Goal: Transaction & Acquisition: Purchase product/service

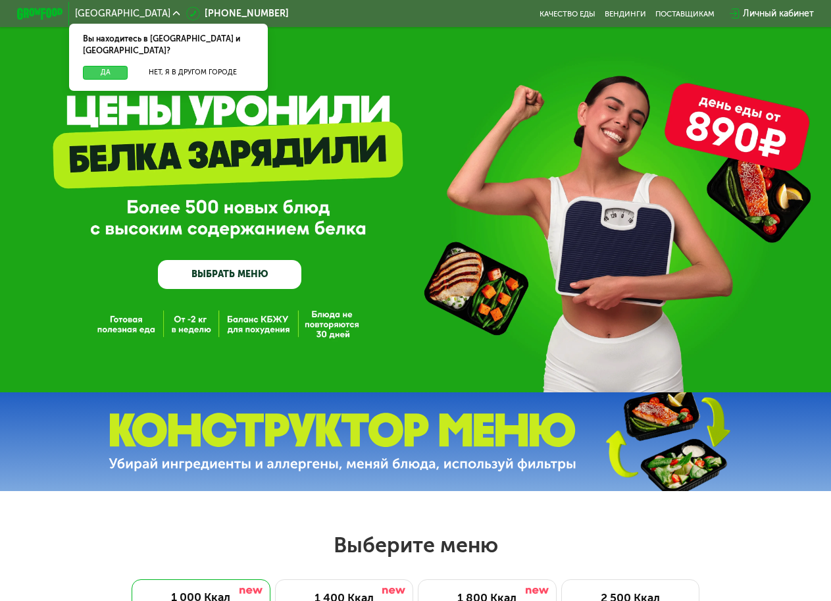
click at [97, 68] on button "Да" at bounding box center [105, 73] width 45 height 14
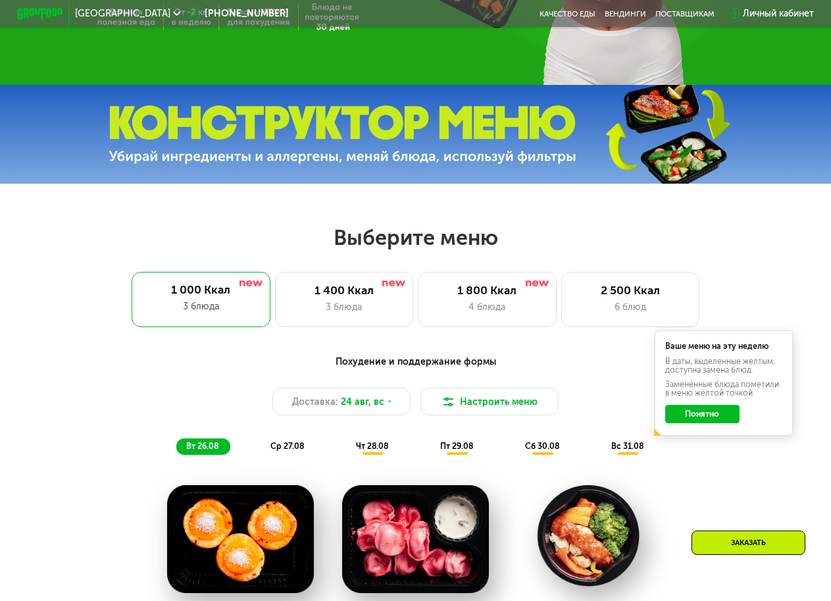
scroll to position [329, 0]
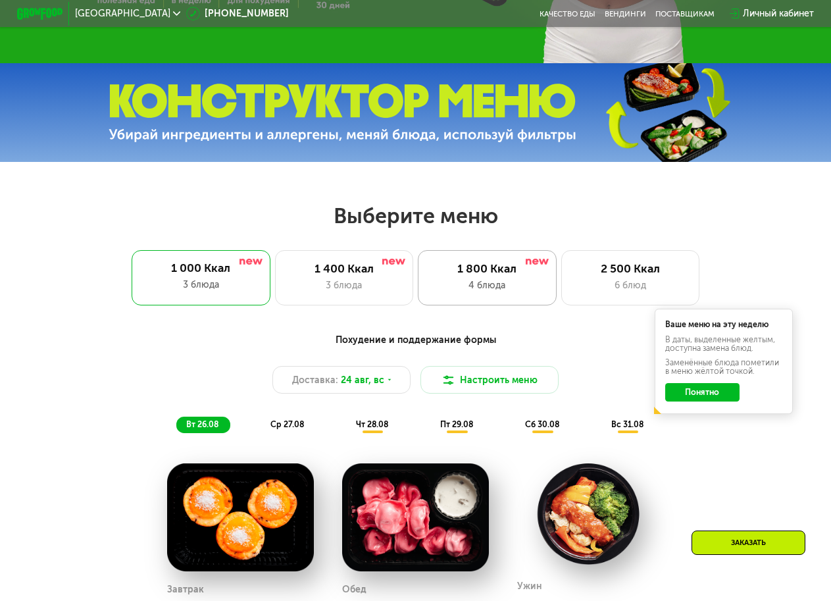
click at [562, 282] on div "1 800 Ккал 4 блюда" at bounding box center [631, 277] width 139 height 55
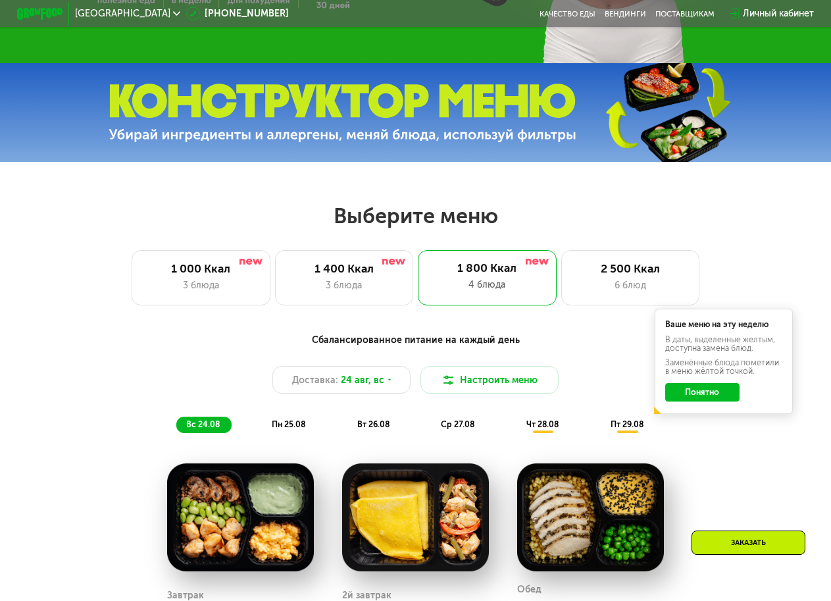
click at [699, 402] on button "Понятно" at bounding box center [703, 392] width 74 height 18
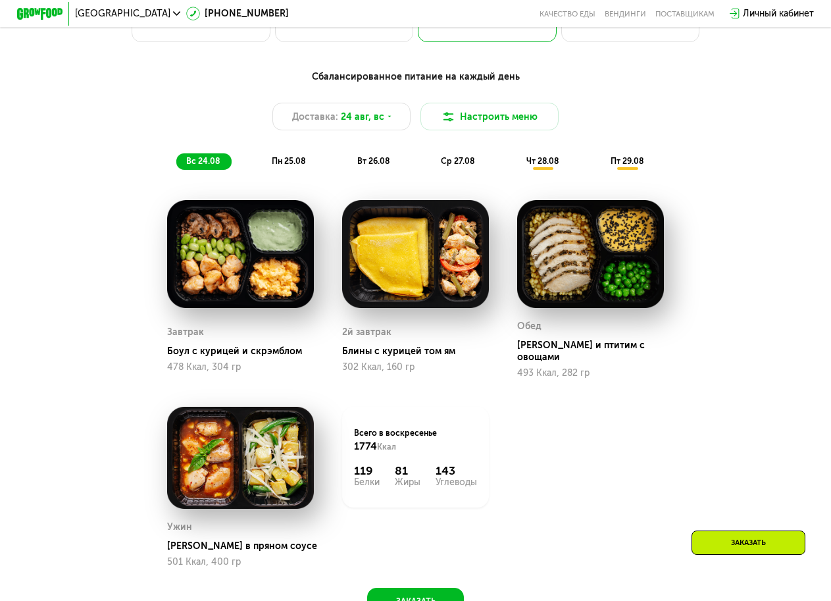
scroll to position [658, 0]
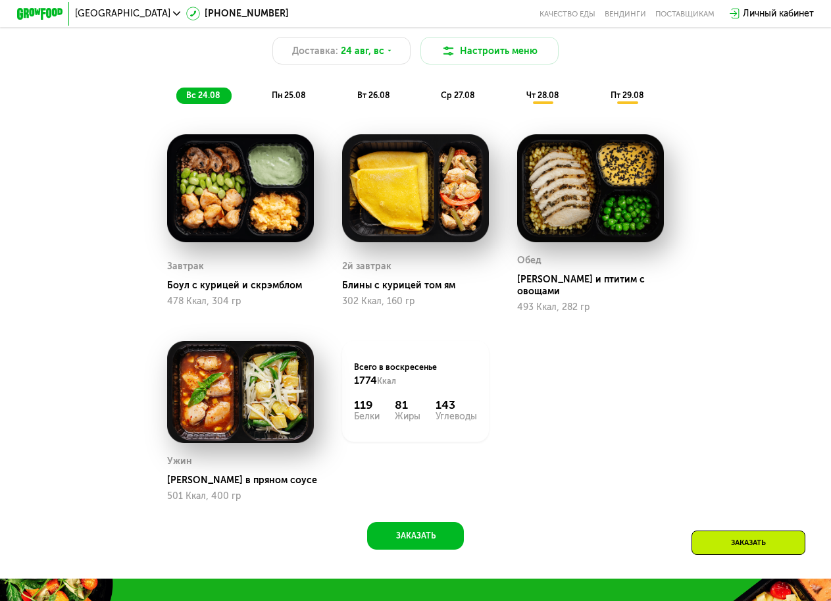
click at [347, 96] on div "пн 25.08" at bounding box center [374, 96] width 54 height 16
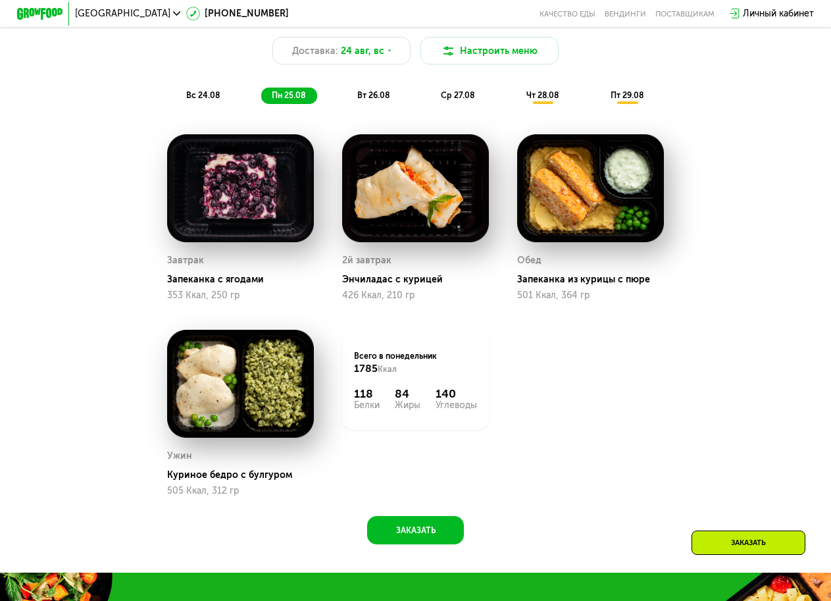
click at [431, 103] on div "вт 26.08" at bounding box center [458, 96] width 55 height 16
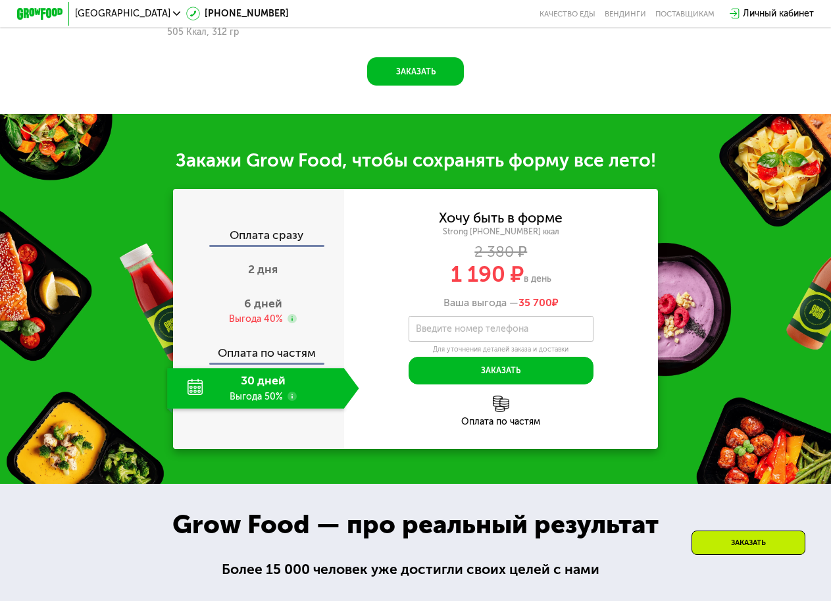
scroll to position [1119, 0]
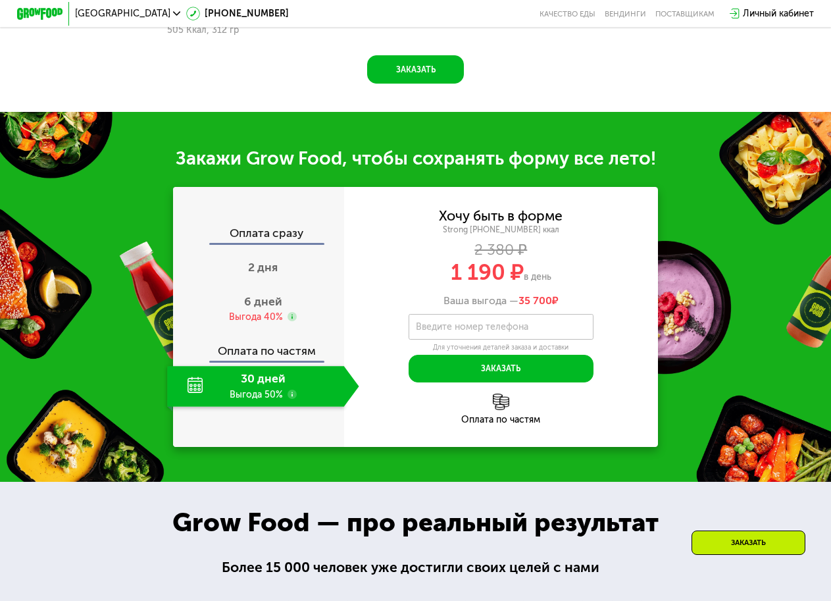
click at [296, 406] on div "30 дней Выгода 50%" at bounding box center [255, 386] width 176 height 40
click at [205, 406] on div "30 дней Выгода 50%" at bounding box center [255, 386] width 176 height 40
click at [300, 406] on div "30 дней Выгода 50%" at bounding box center [255, 386] width 176 height 40
click at [290, 399] on use at bounding box center [292, 394] width 9 height 9
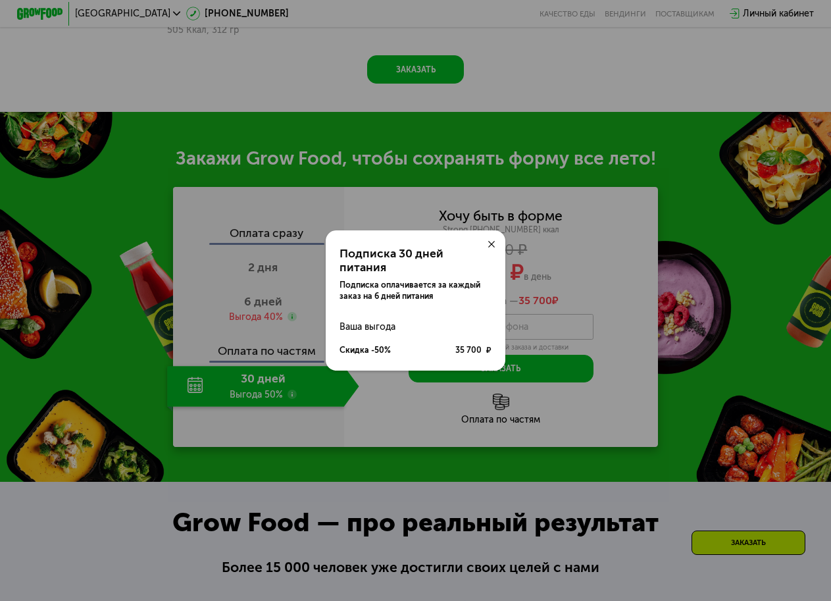
click at [489, 248] on icon at bounding box center [491, 244] width 7 height 7
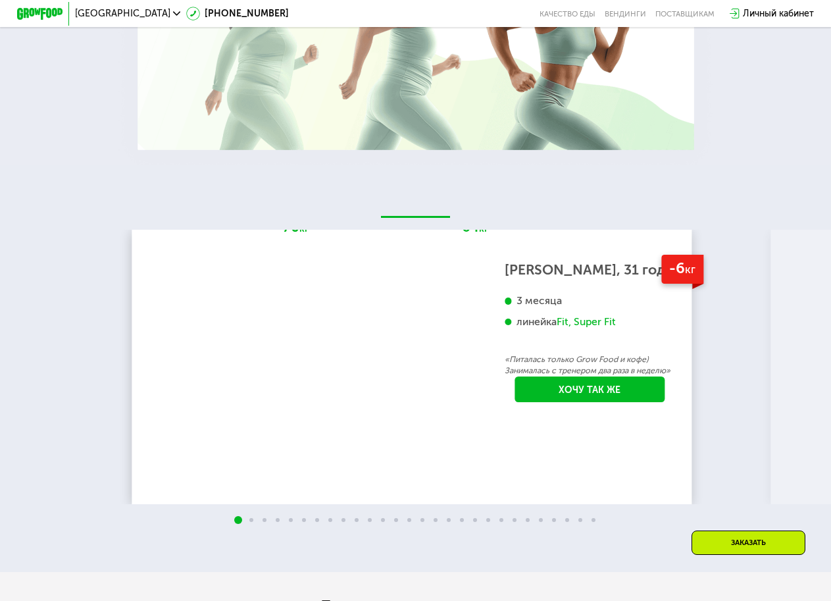
scroll to position [1909, 0]
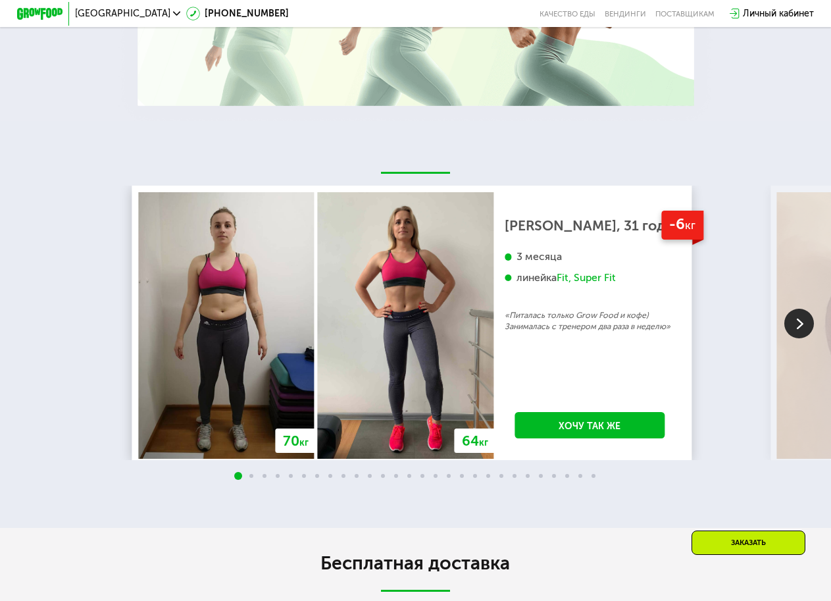
click at [788, 334] on img at bounding box center [800, 324] width 30 height 30
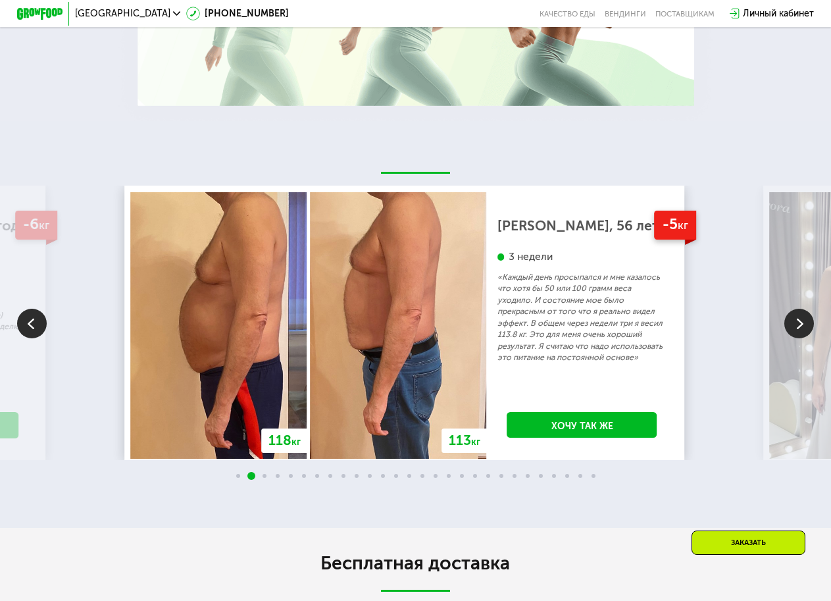
click at [785, 335] on img at bounding box center [800, 324] width 30 height 30
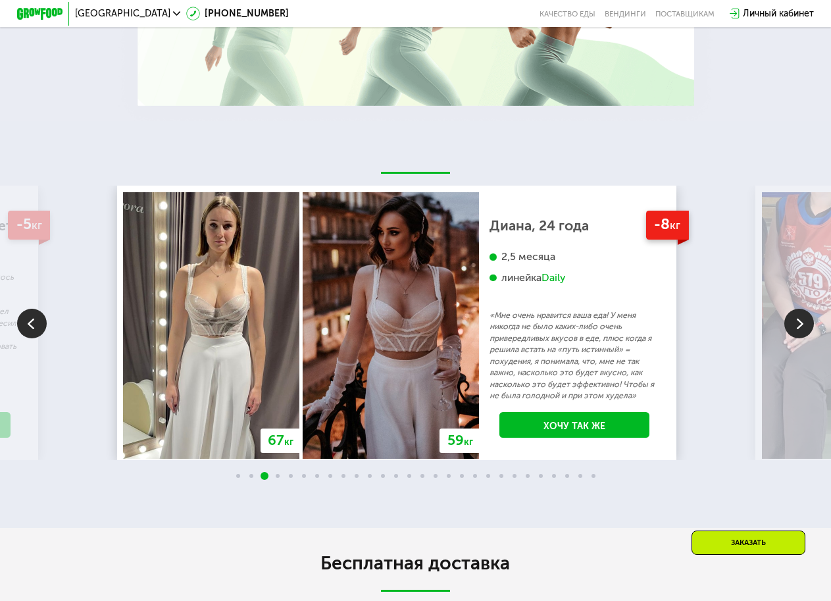
click at [785, 335] on img at bounding box center [800, 324] width 30 height 30
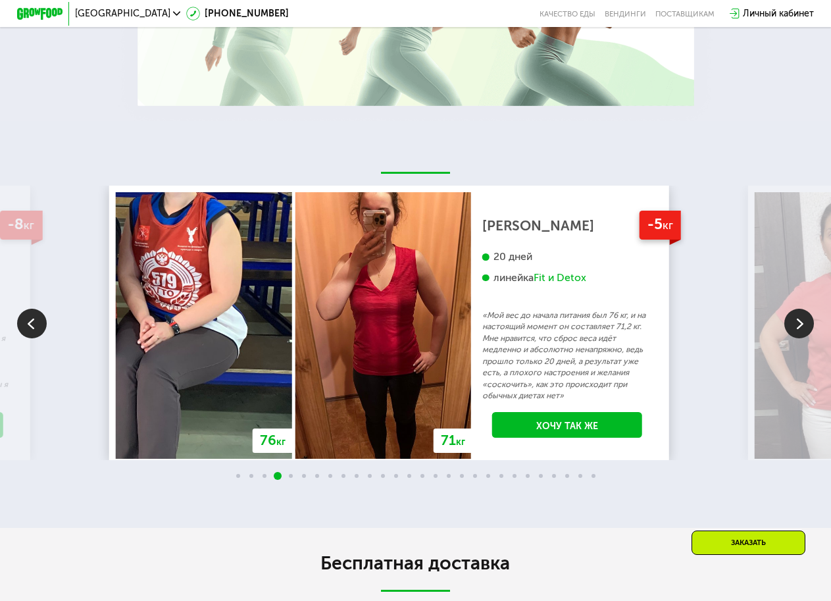
click at [785, 335] on img at bounding box center [800, 324] width 30 height 30
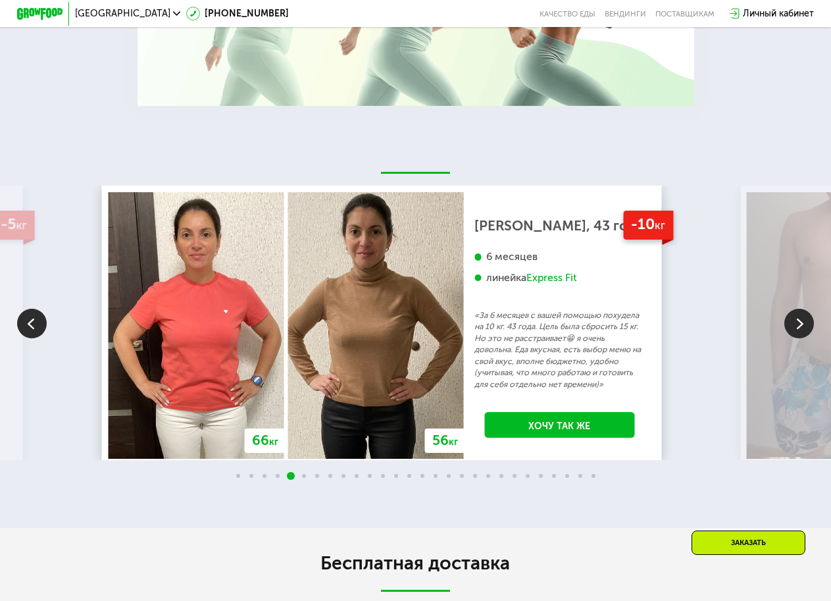
click at [807, 338] on img at bounding box center [800, 324] width 30 height 30
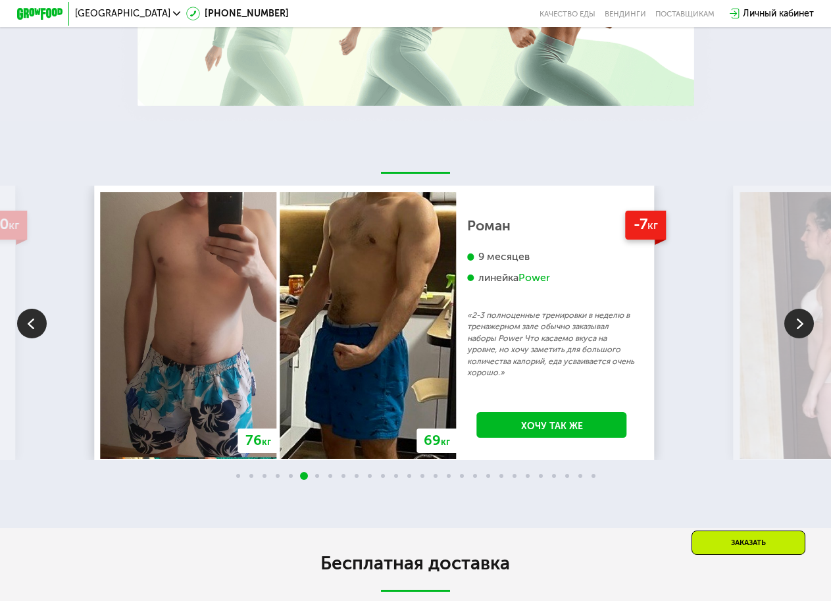
click at [807, 338] on img at bounding box center [800, 324] width 30 height 30
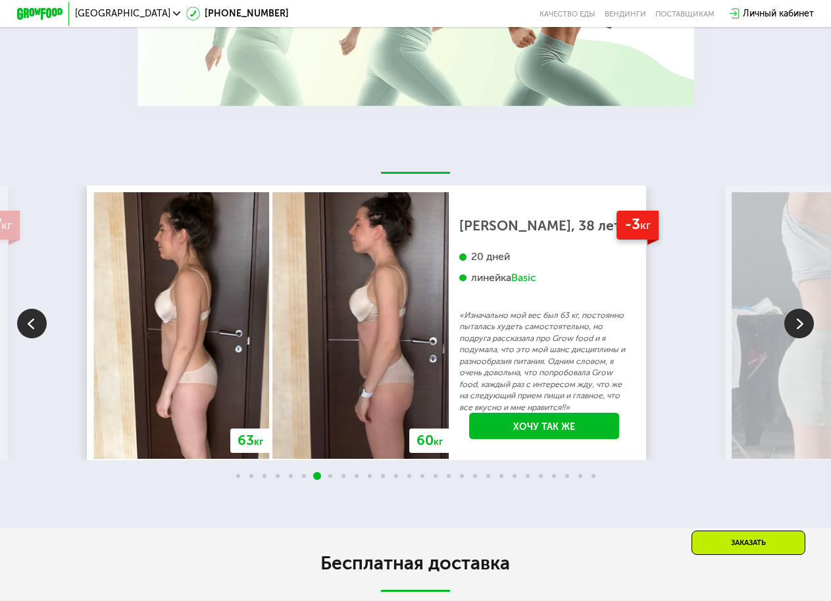
click at [807, 338] on img at bounding box center [800, 324] width 30 height 30
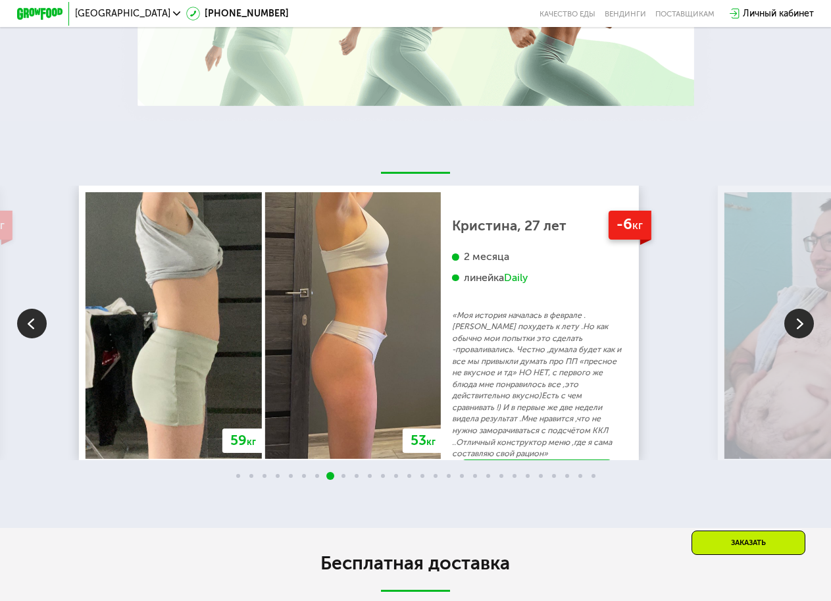
click at [806, 338] on img at bounding box center [800, 324] width 30 height 30
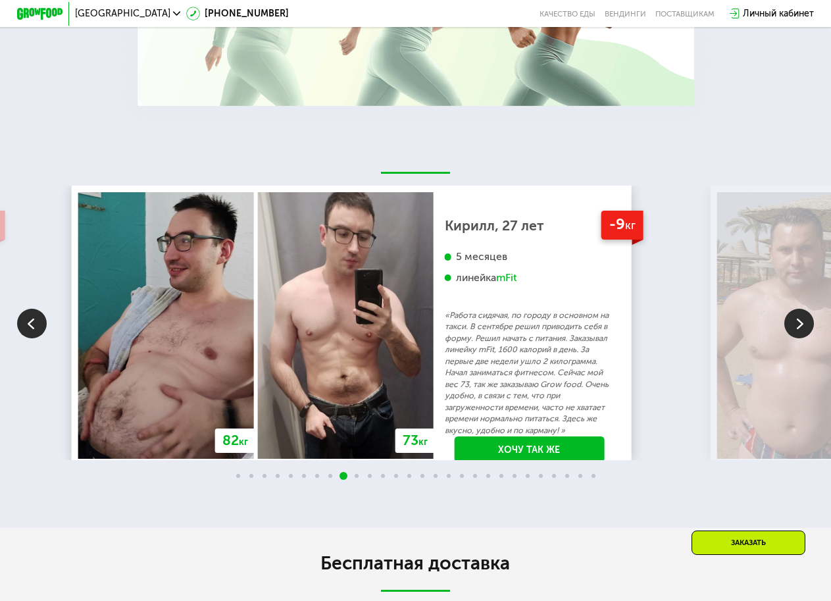
click at [806, 338] on img at bounding box center [800, 324] width 30 height 30
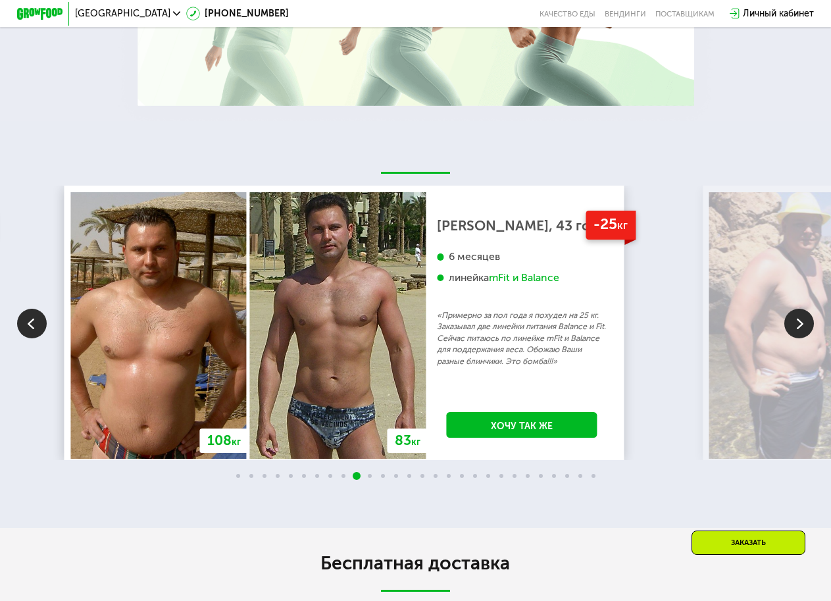
click at [806, 338] on img at bounding box center [800, 324] width 30 height 30
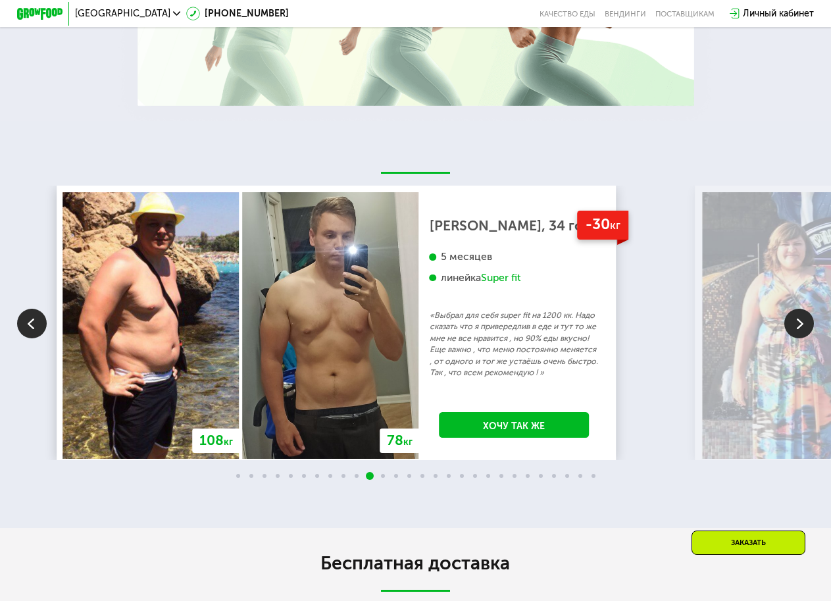
click at [806, 338] on img at bounding box center [800, 324] width 30 height 30
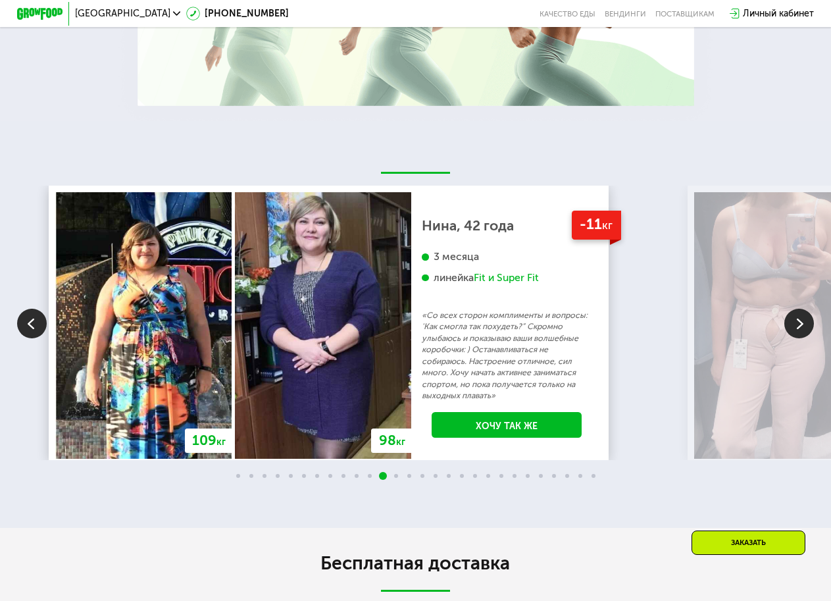
click at [806, 338] on img at bounding box center [800, 324] width 30 height 30
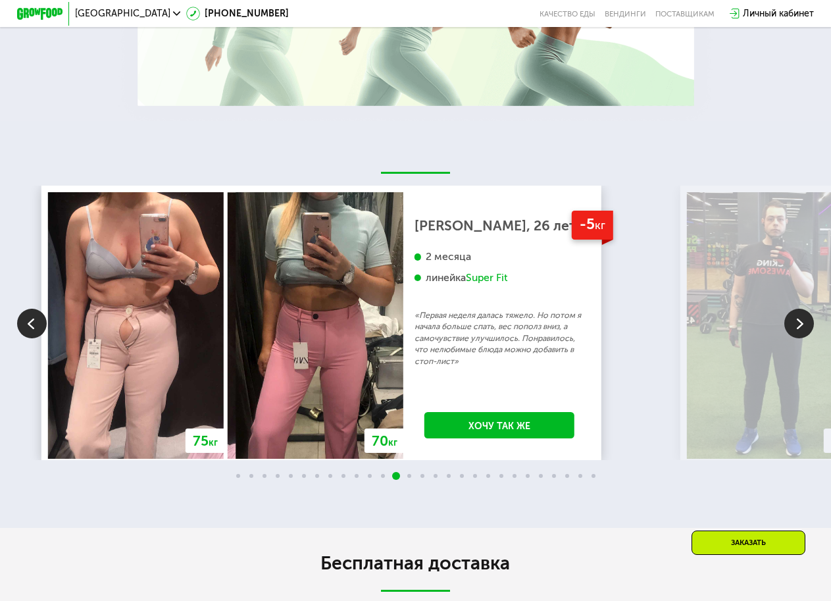
click at [806, 338] on img at bounding box center [800, 324] width 30 height 30
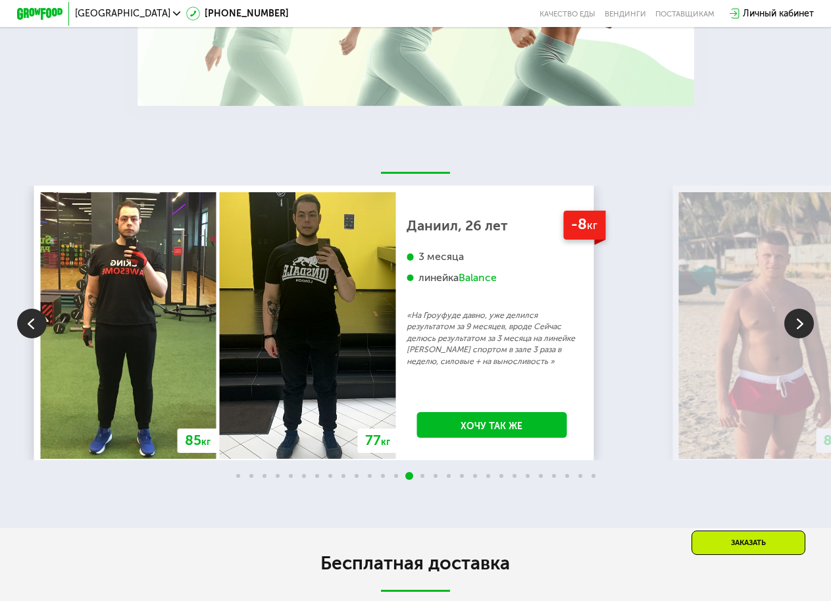
click at [806, 338] on img at bounding box center [800, 324] width 30 height 30
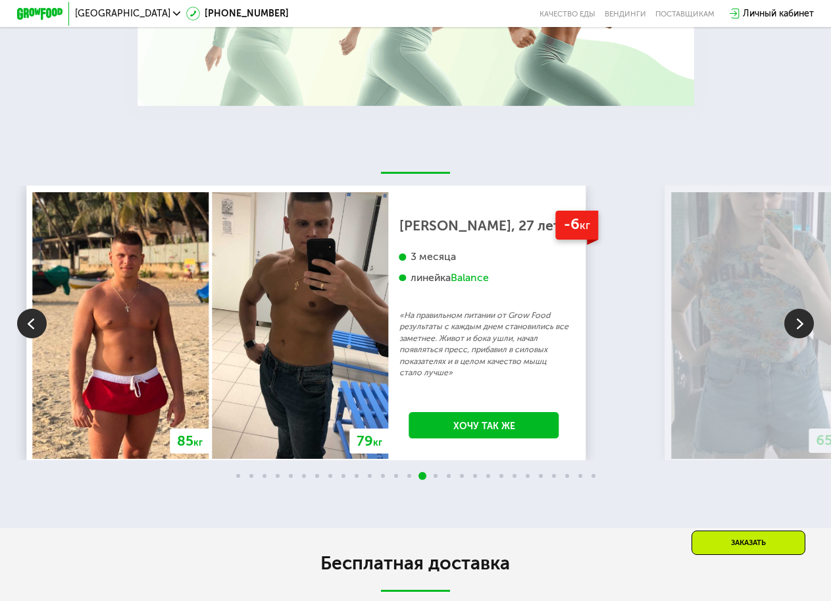
click at [806, 338] on img at bounding box center [800, 324] width 30 height 30
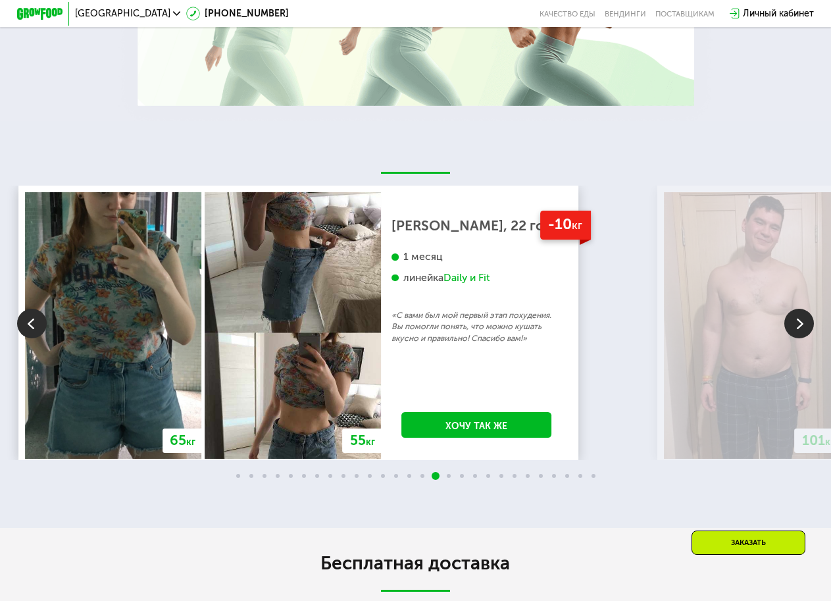
click at [806, 338] on img at bounding box center [800, 324] width 30 height 30
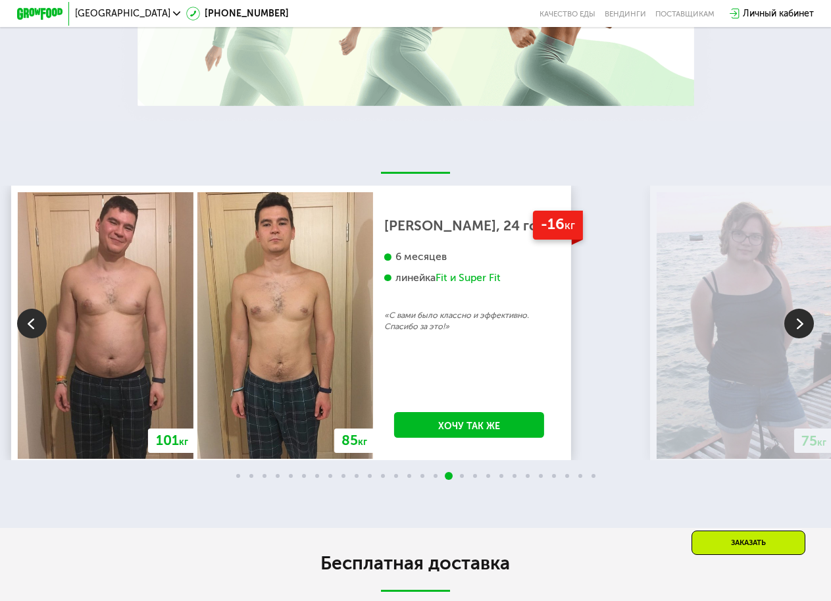
click at [806, 338] on img at bounding box center [800, 324] width 30 height 30
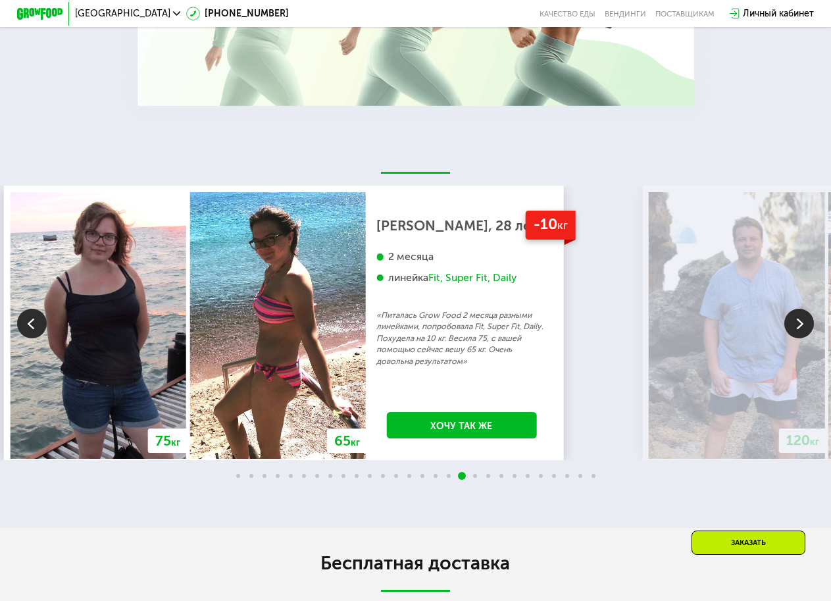
click at [806, 338] on img at bounding box center [800, 324] width 30 height 30
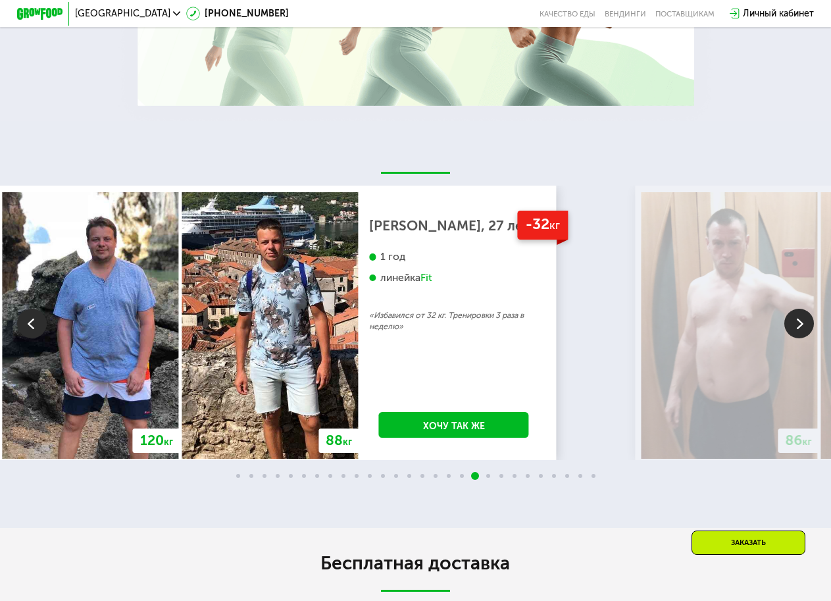
click at [806, 338] on img at bounding box center [800, 324] width 30 height 30
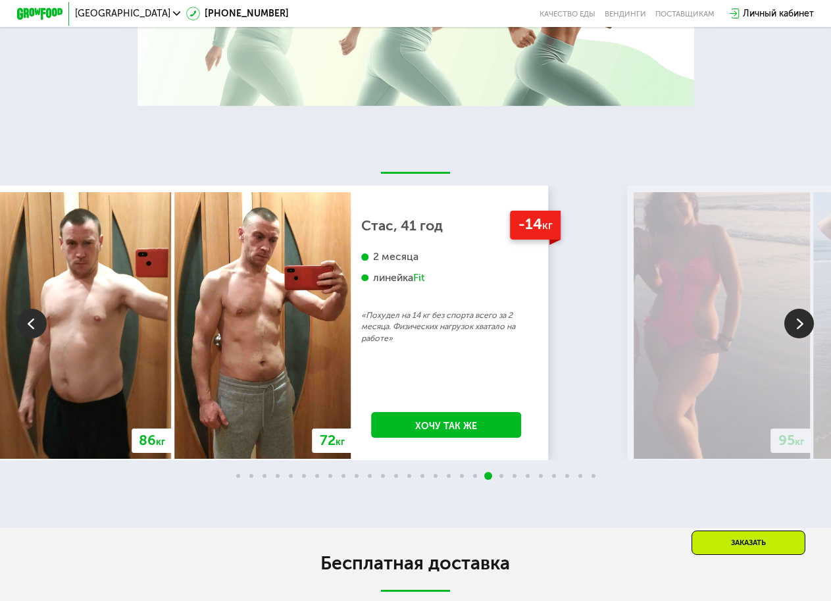
click at [32, 338] on img at bounding box center [32, 324] width 30 height 30
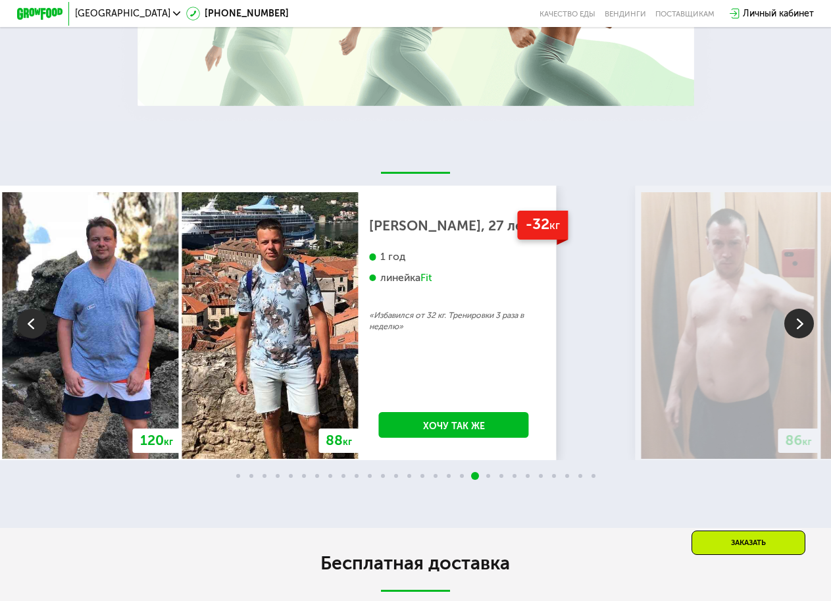
click at [790, 338] on img at bounding box center [800, 324] width 30 height 30
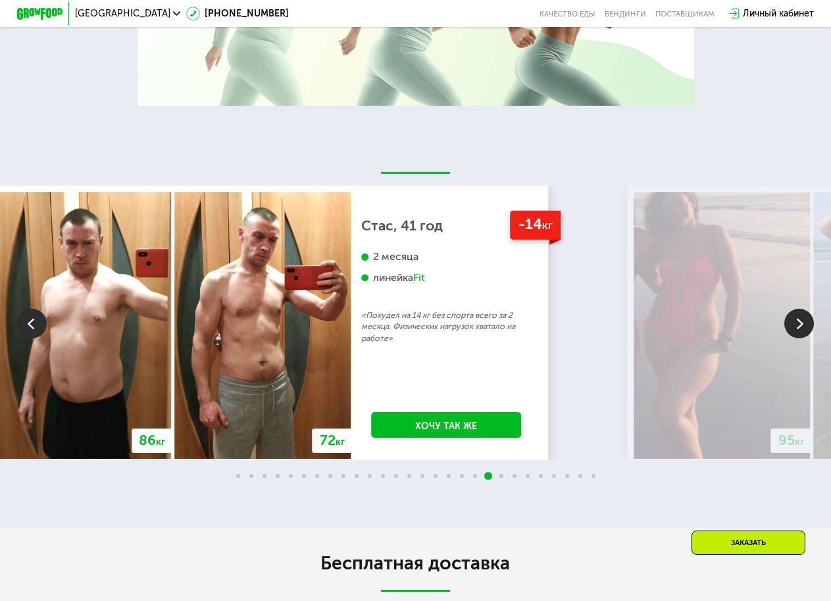
click at [790, 338] on img at bounding box center [800, 324] width 30 height 30
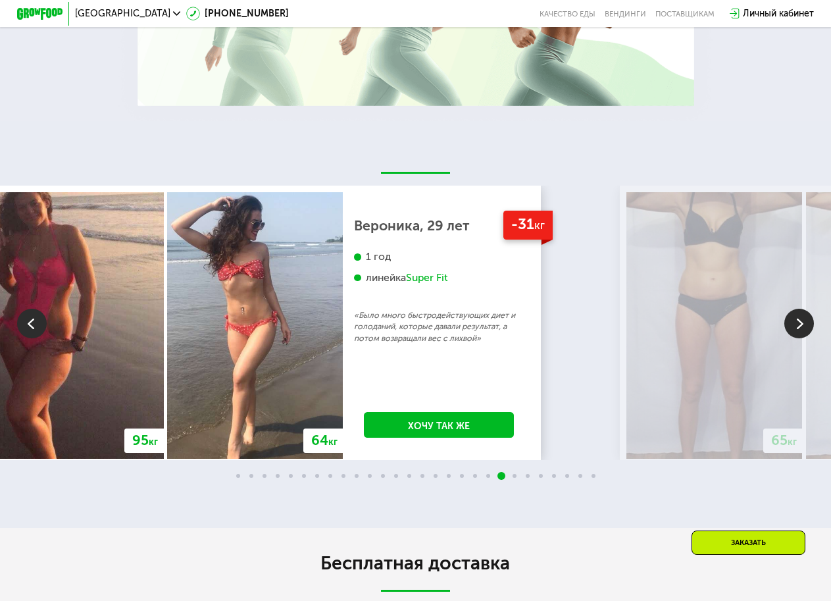
click at [790, 338] on img at bounding box center [800, 324] width 30 height 30
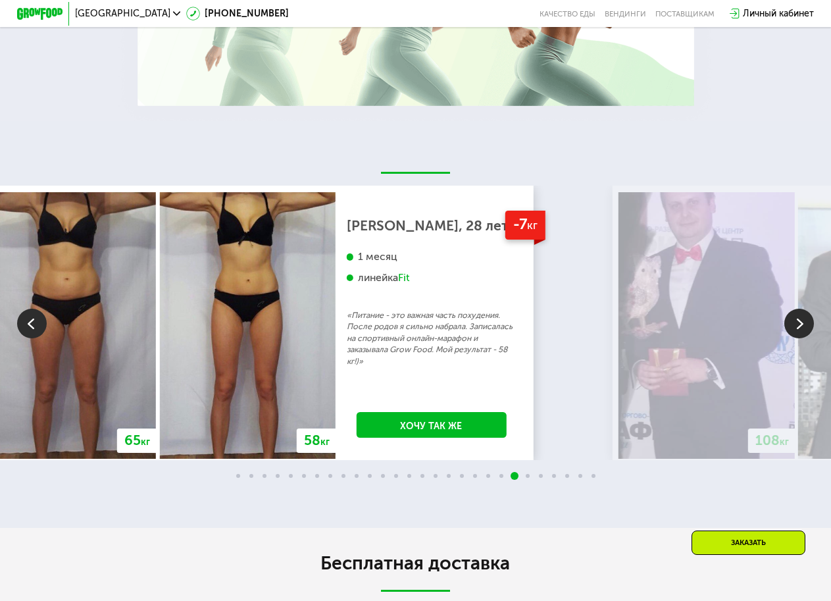
click at [790, 338] on img at bounding box center [800, 324] width 30 height 30
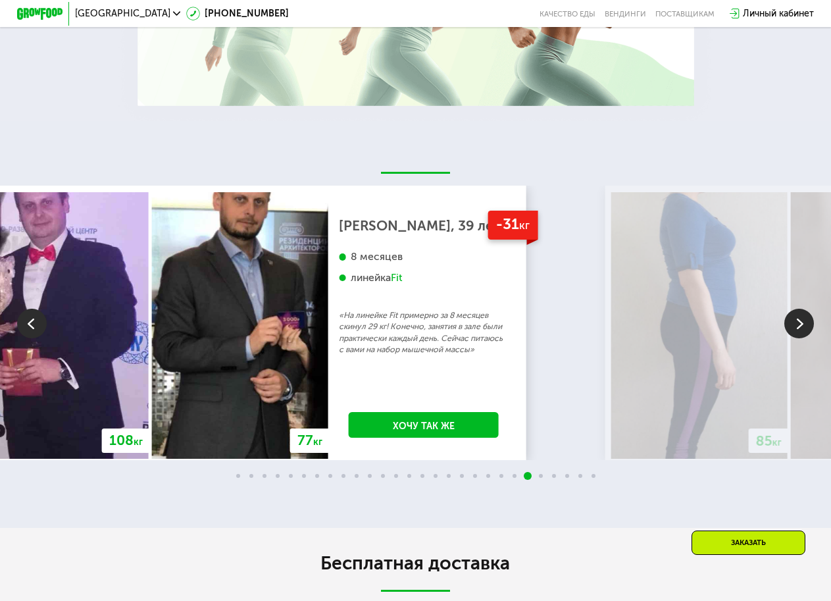
click at [790, 338] on img at bounding box center [800, 324] width 30 height 30
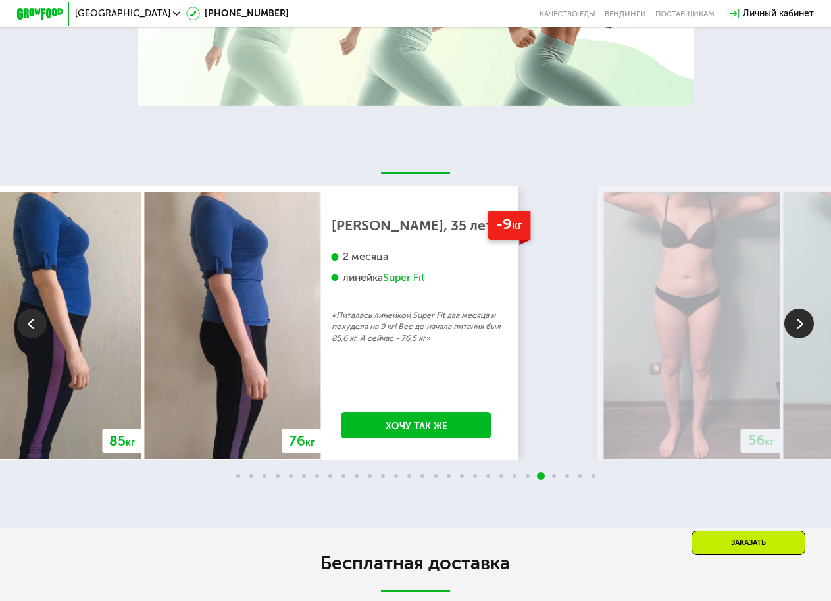
click at [790, 338] on img at bounding box center [800, 324] width 30 height 30
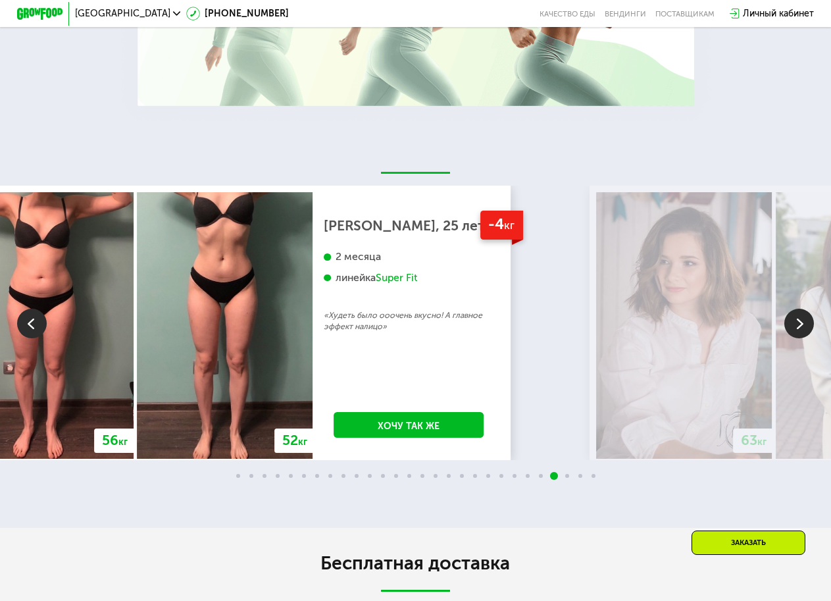
click at [790, 338] on img at bounding box center [800, 324] width 30 height 30
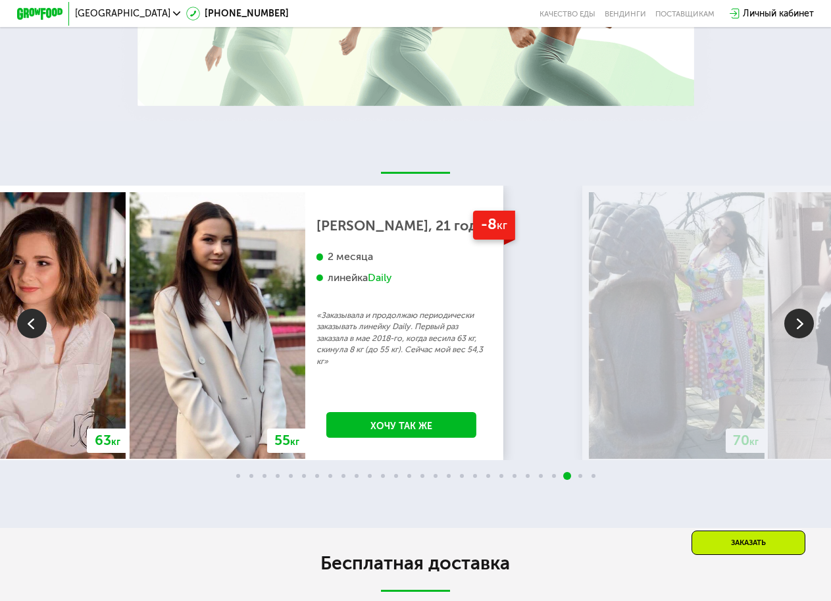
click at [786, 338] on img at bounding box center [800, 324] width 30 height 30
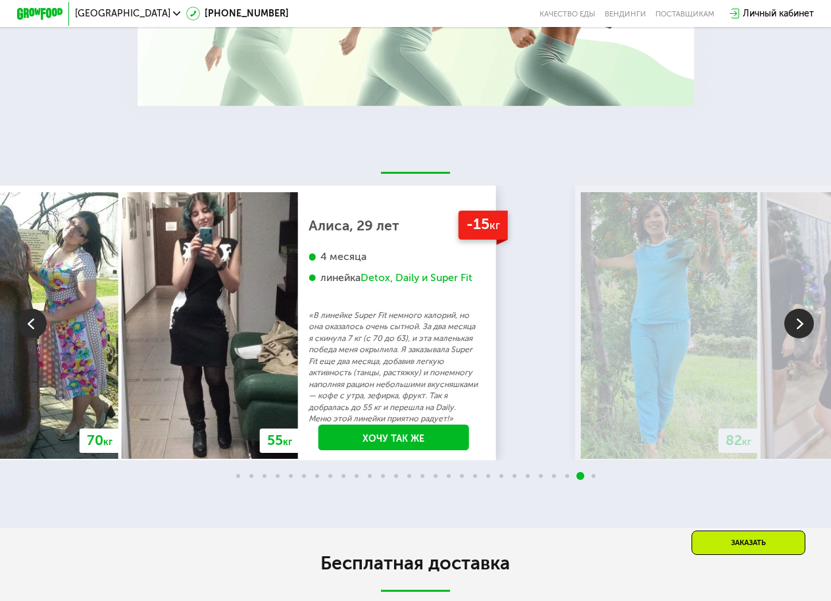
click at [786, 338] on img at bounding box center [800, 324] width 30 height 30
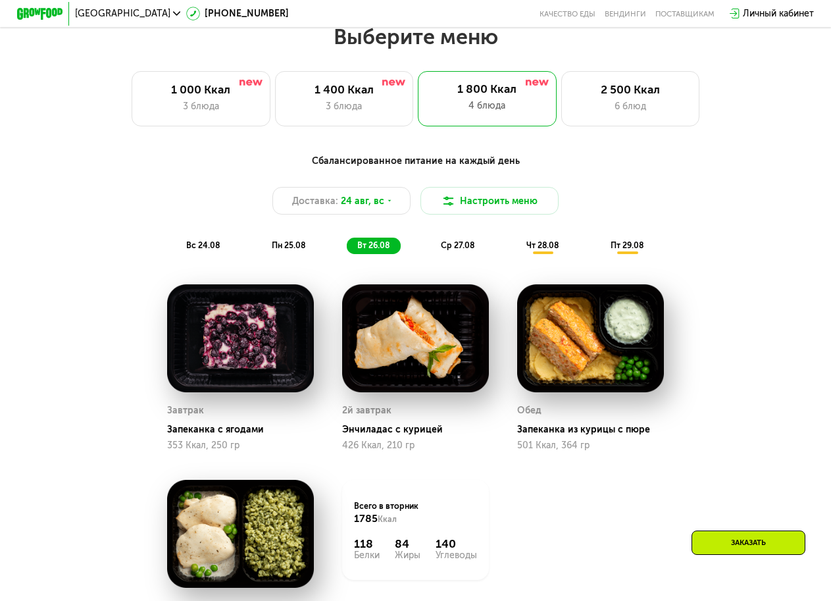
scroll to position [527, 0]
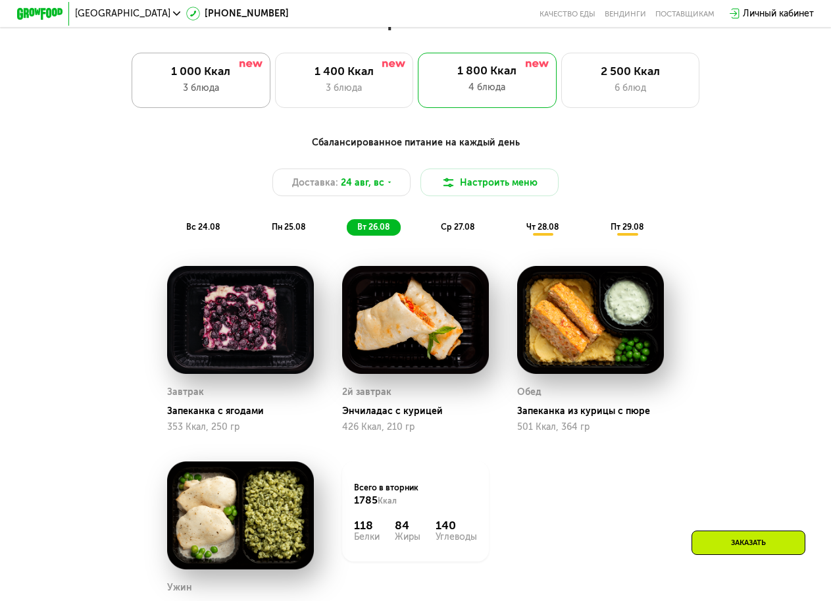
click at [192, 76] on div "1 000 Ккал" at bounding box center [201, 72] width 114 height 14
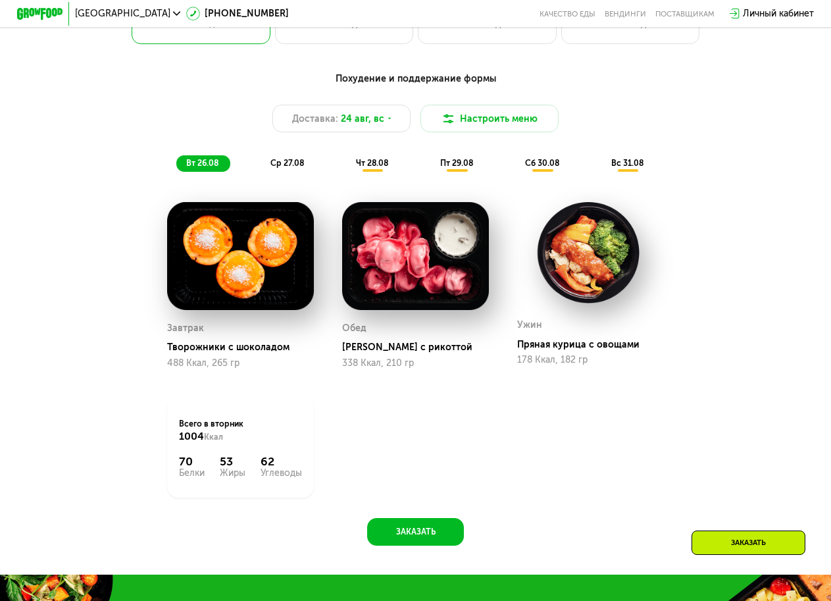
scroll to position [593, 0]
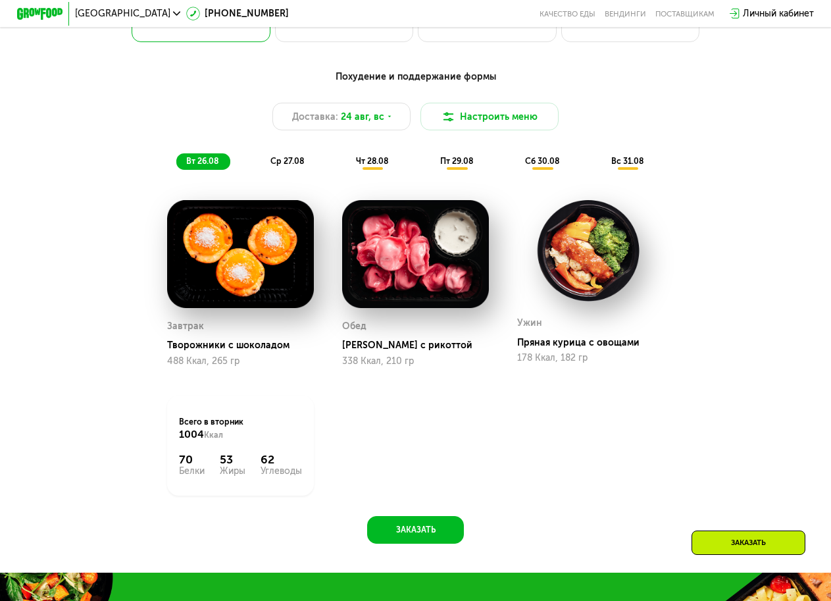
click at [296, 166] on span "ср 27.08" at bounding box center [288, 161] width 34 height 10
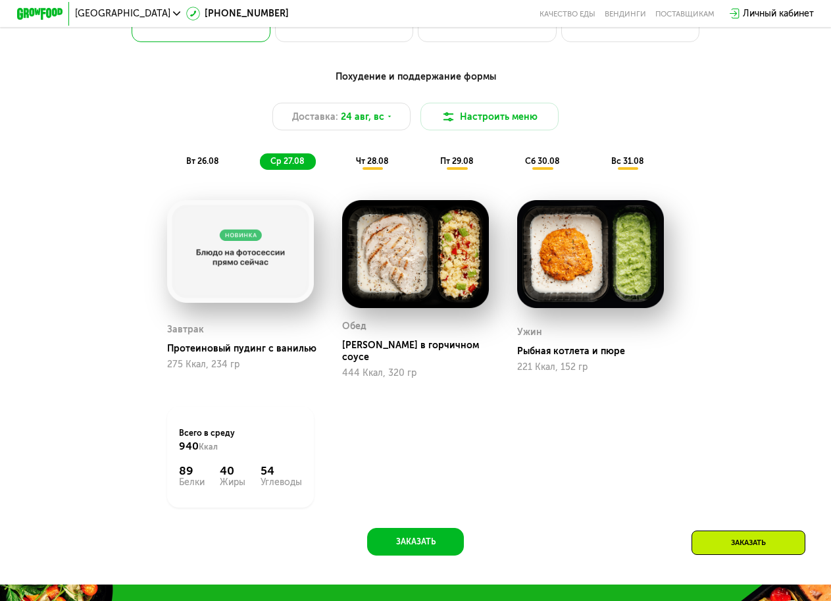
click at [359, 166] on span "чт 28.08" at bounding box center [372, 161] width 32 height 10
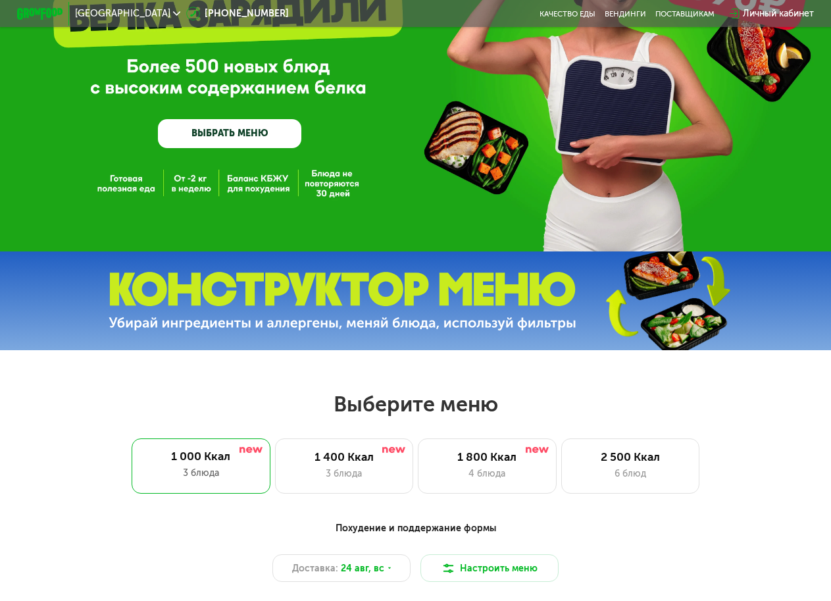
scroll to position [66, 0]
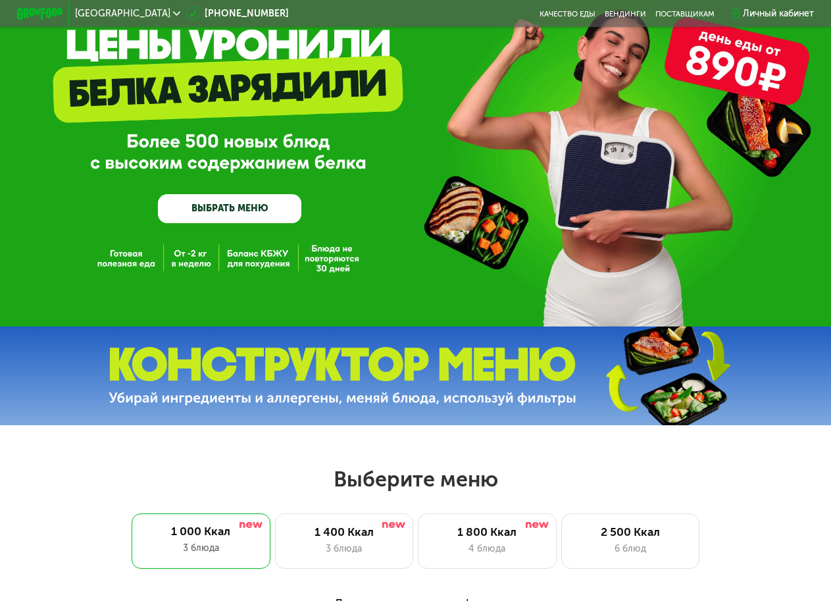
click at [481, 384] on img at bounding box center [343, 376] width 468 height 59
click at [562, 384] on img at bounding box center [343, 376] width 468 height 59
click at [212, 211] on link "ВЫБРАТЬ МЕНЮ" at bounding box center [230, 208] width 144 height 29
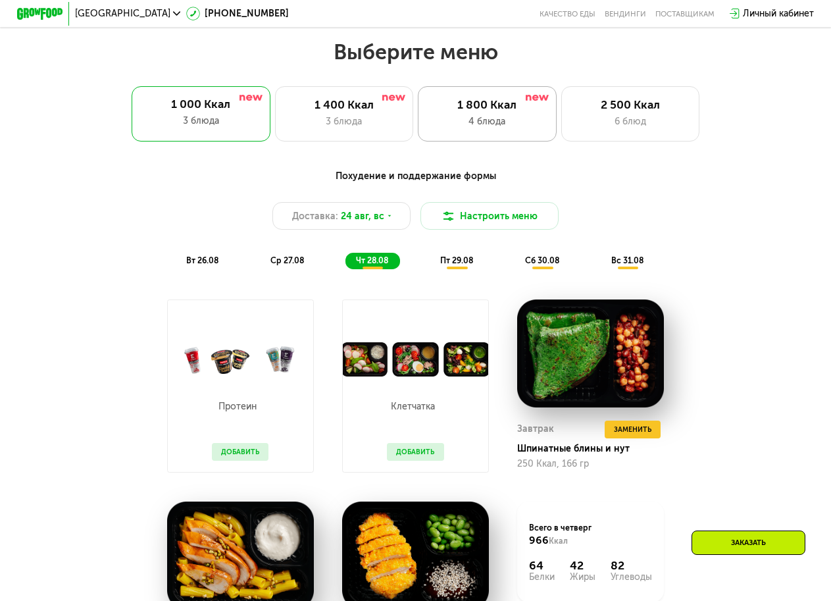
scroll to position [510, 0]
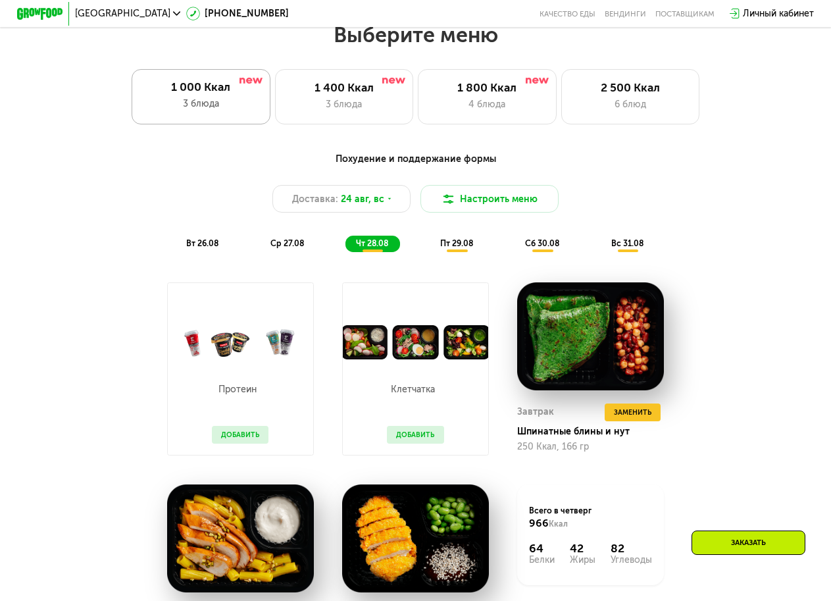
click at [213, 107] on div "3 блюда" at bounding box center [201, 104] width 115 height 14
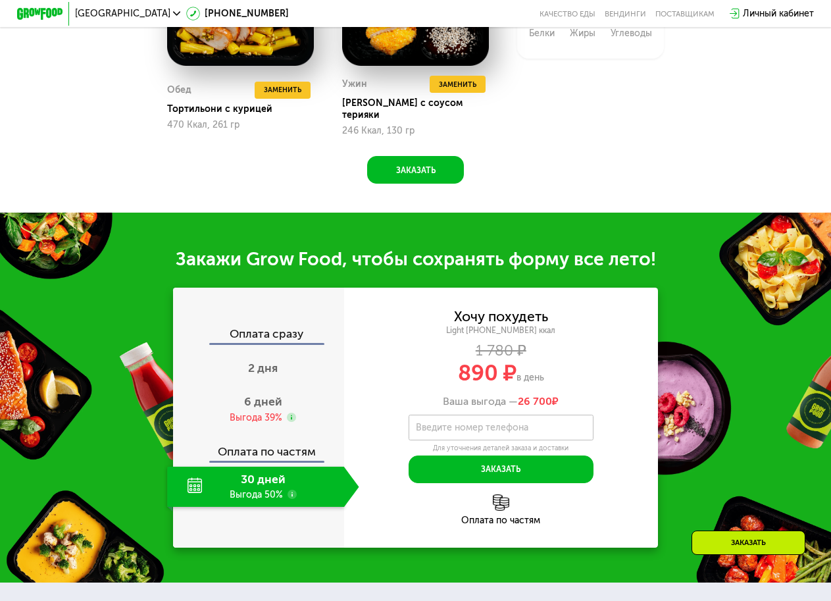
click at [743, 535] on div "Заказать" at bounding box center [749, 543] width 114 height 24
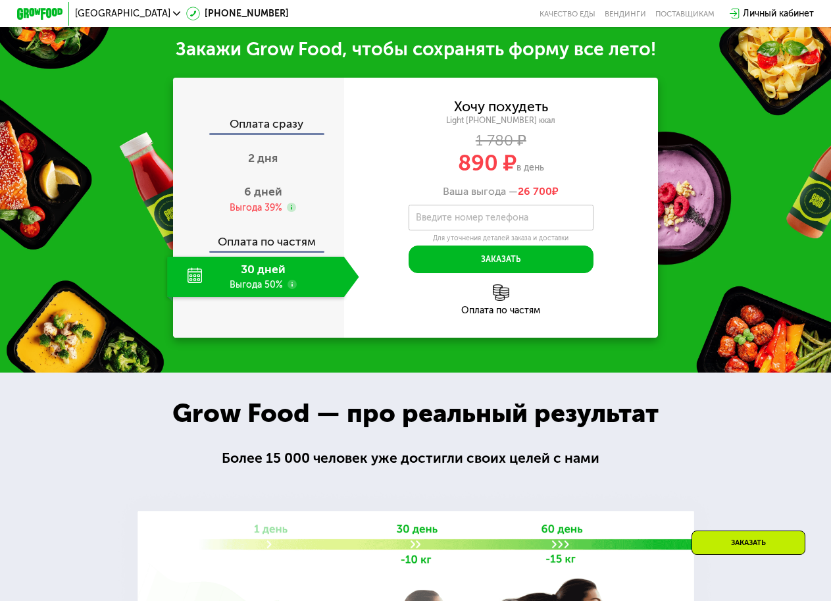
scroll to position [1252, 0]
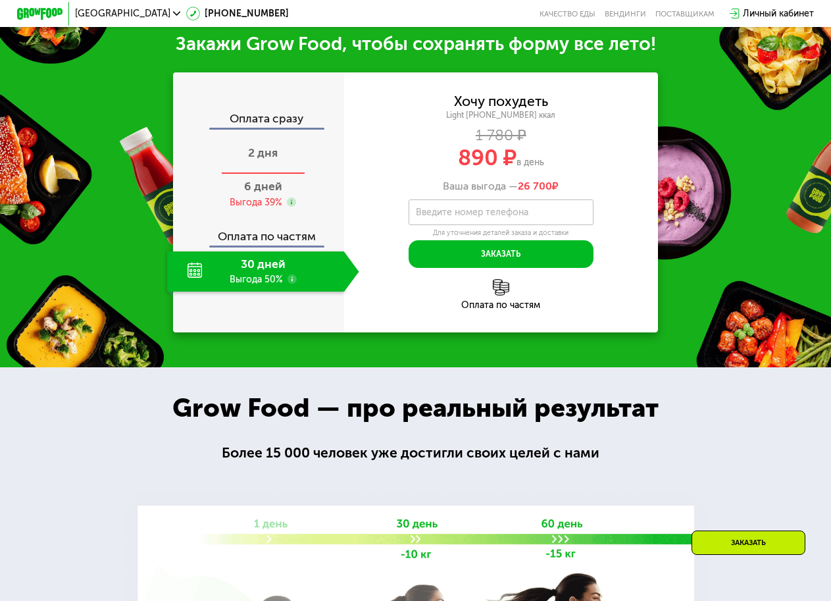
click at [255, 160] on span "2 дня" at bounding box center [263, 153] width 30 height 14
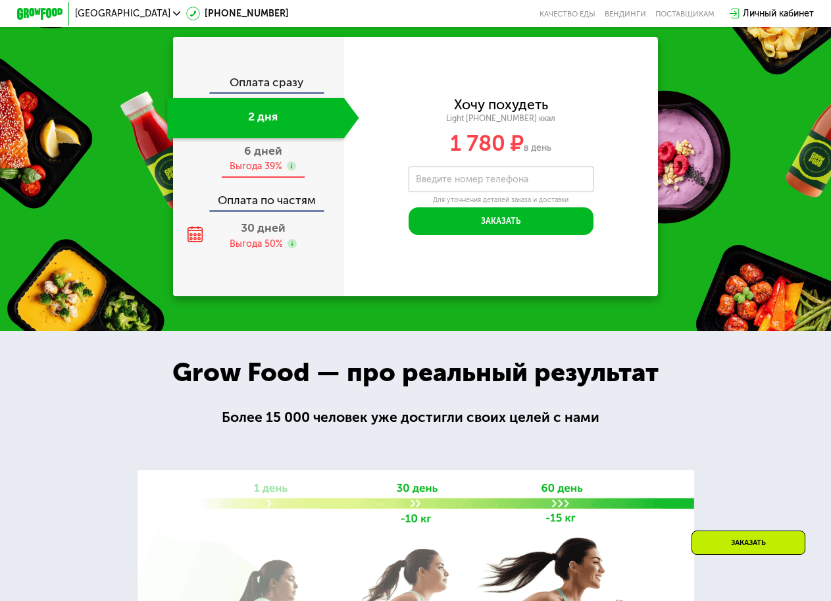
click at [273, 172] on div "Выгода 39%" at bounding box center [256, 166] width 53 height 13
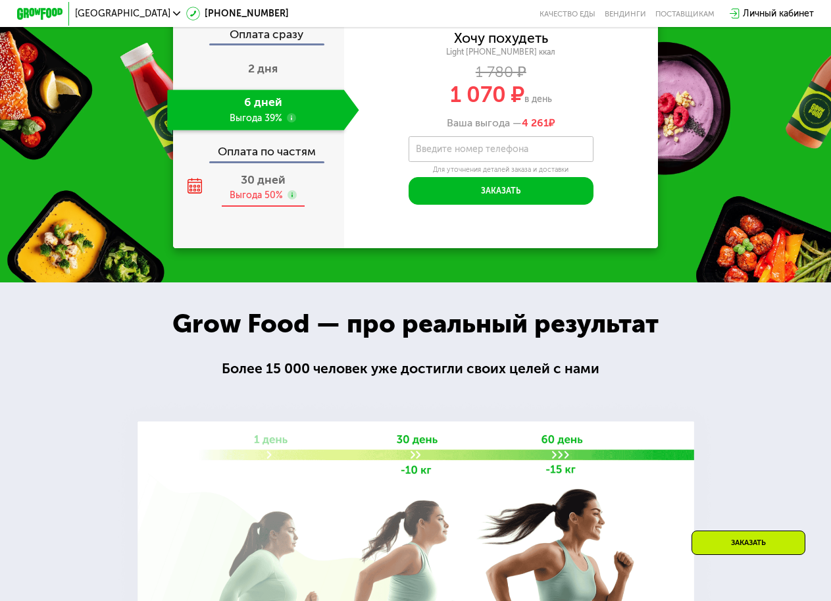
click at [248, 187] on div "30 дней" at bounding box center [263, 180] width 45 height 14
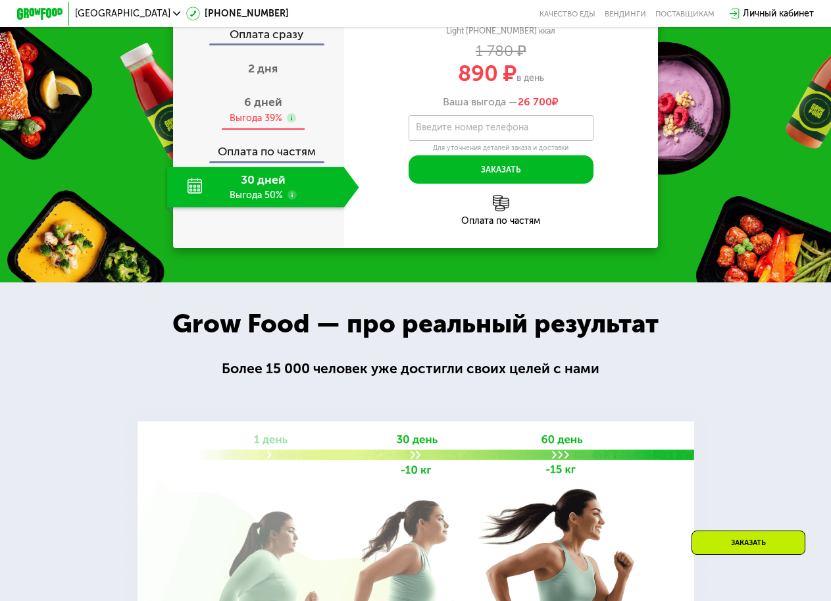
click at [273, 109] on span "6 дней" at bounding box center [263, 102] width 38 height 14
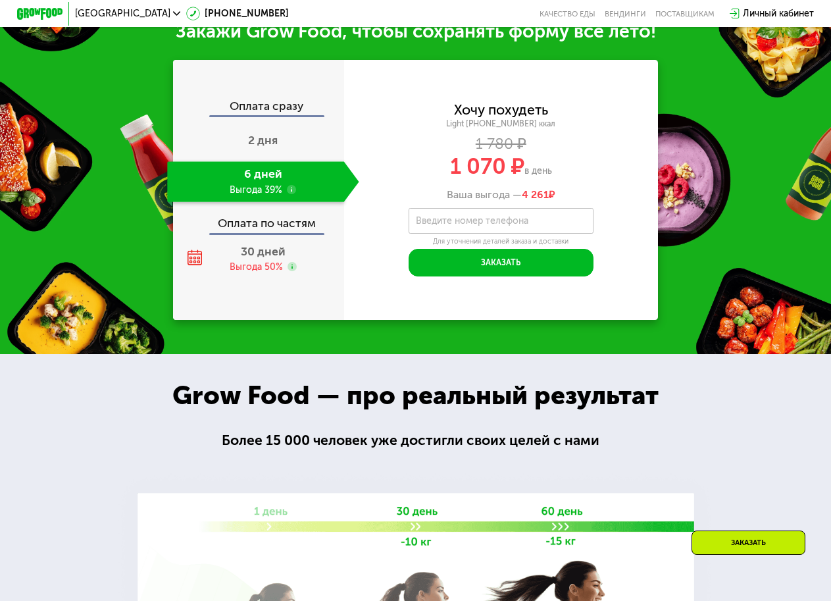
scroll to position [1121, 0]
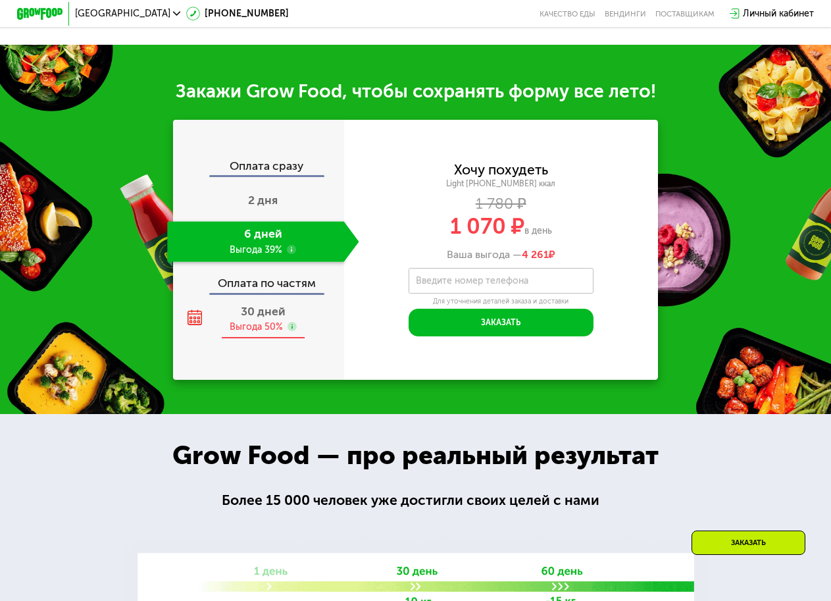
click at [259, 319] on span "30 дней" at bounding box center [263, 312] width 45 height 14
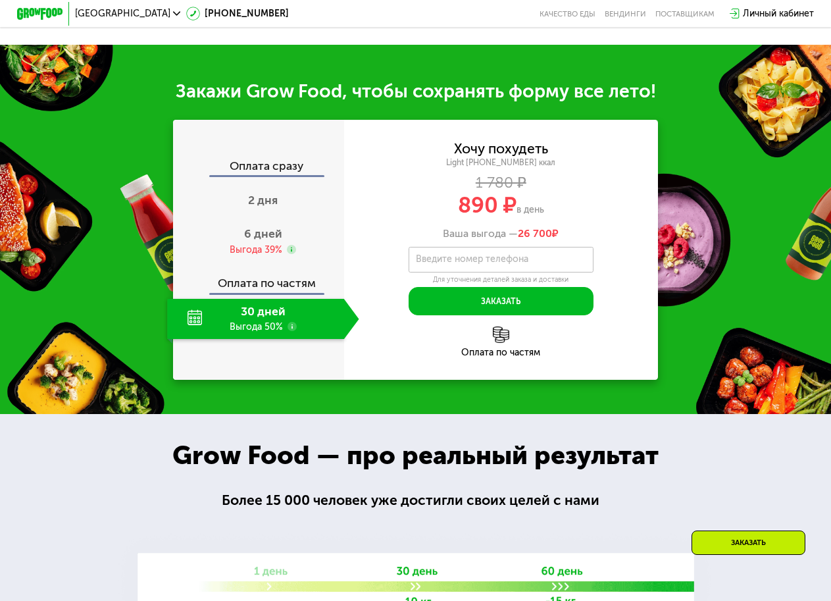
click at [188, 336] on div "30 дней Выгода 50%" at bounding box center [255, 319] width 176 height 40
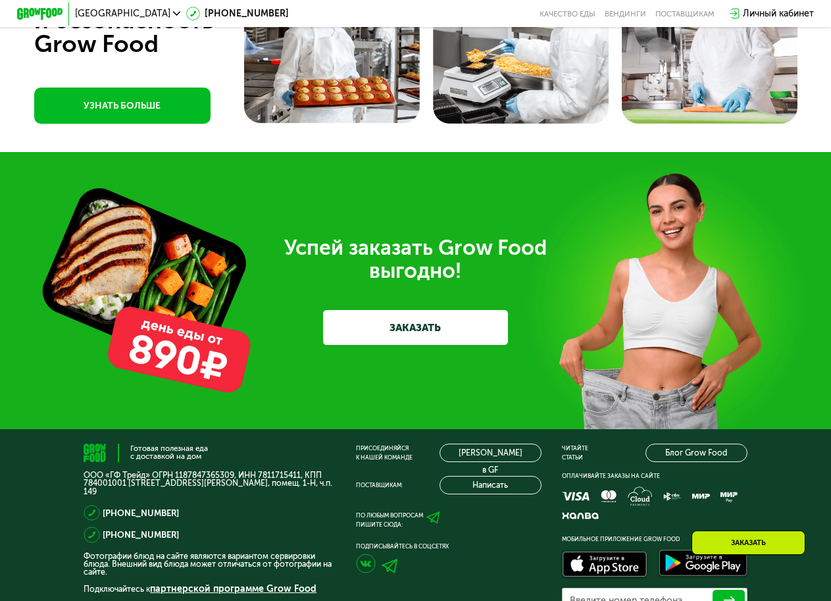
scroll to position [3377, 0]
